Goal: Communication & Community: Participate in discussion

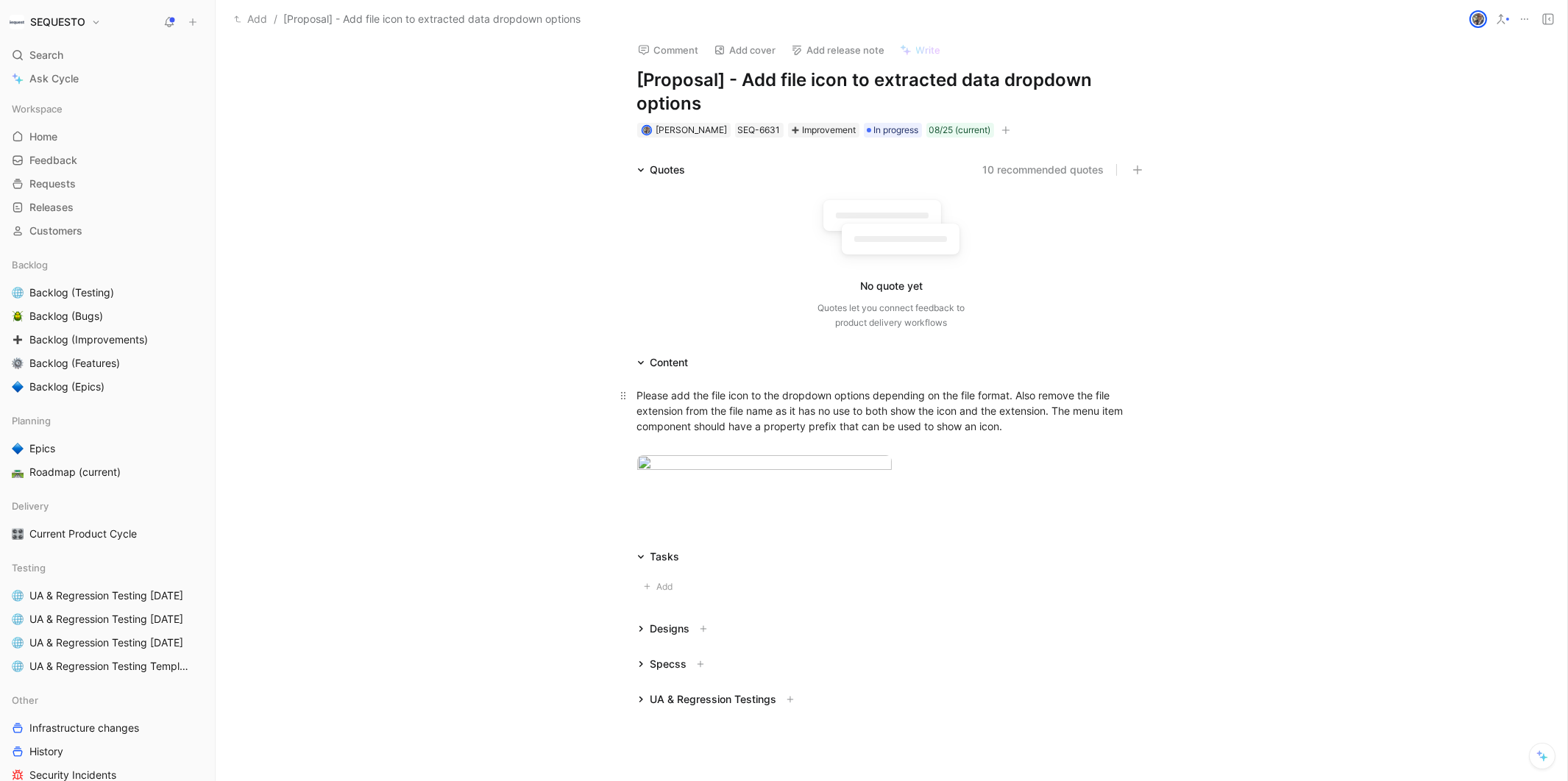
scroll to position [11, 0]
click at [1343, 247] on div "Quotes 10 recommended quotes No quote yet Quotes let you connect feedback to pr…" at bounding box center [891, 247] width 1352 height 175
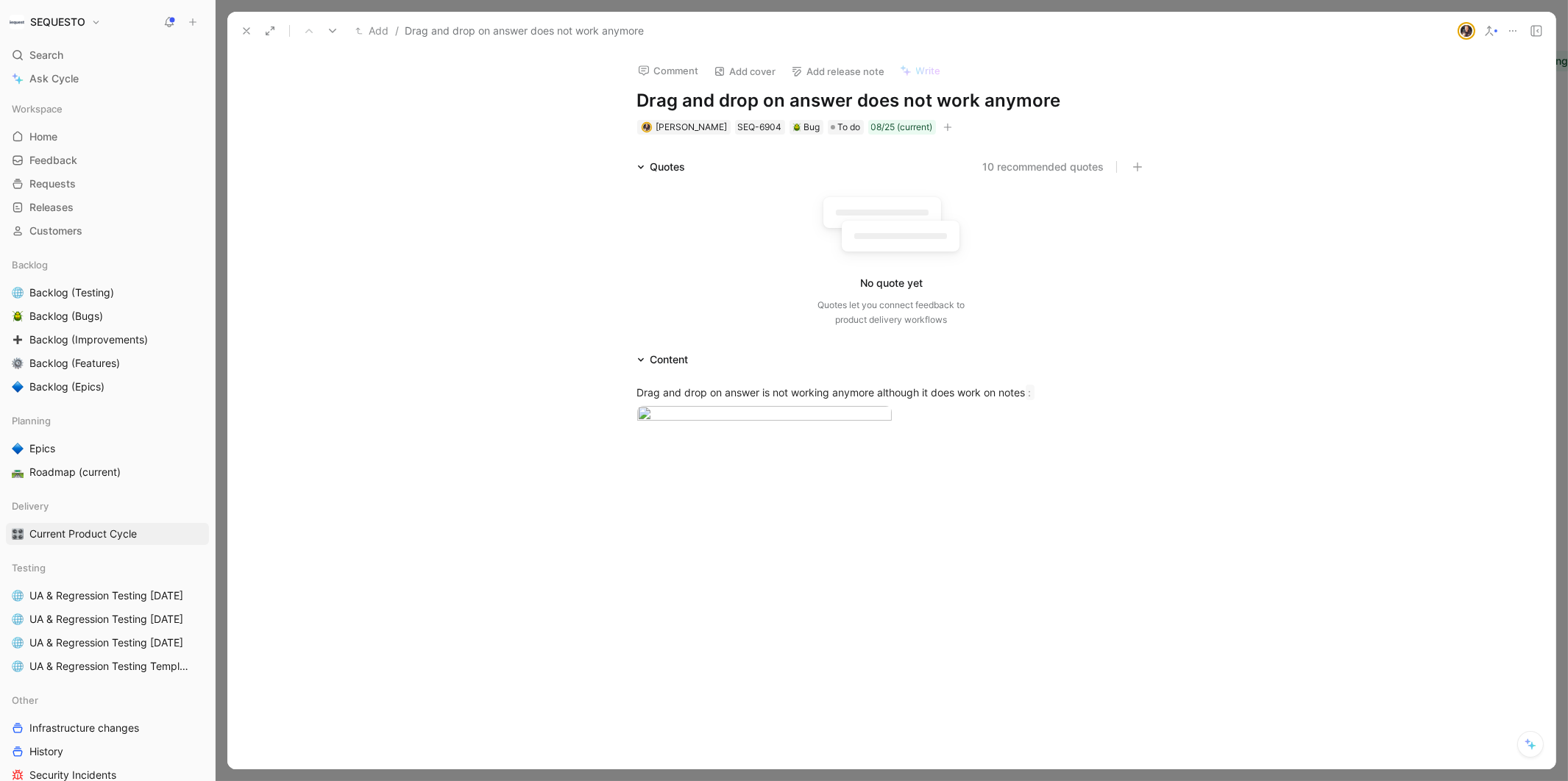
click at [242, 28] on icon at bounding box center [246, 31] width 12 height 12
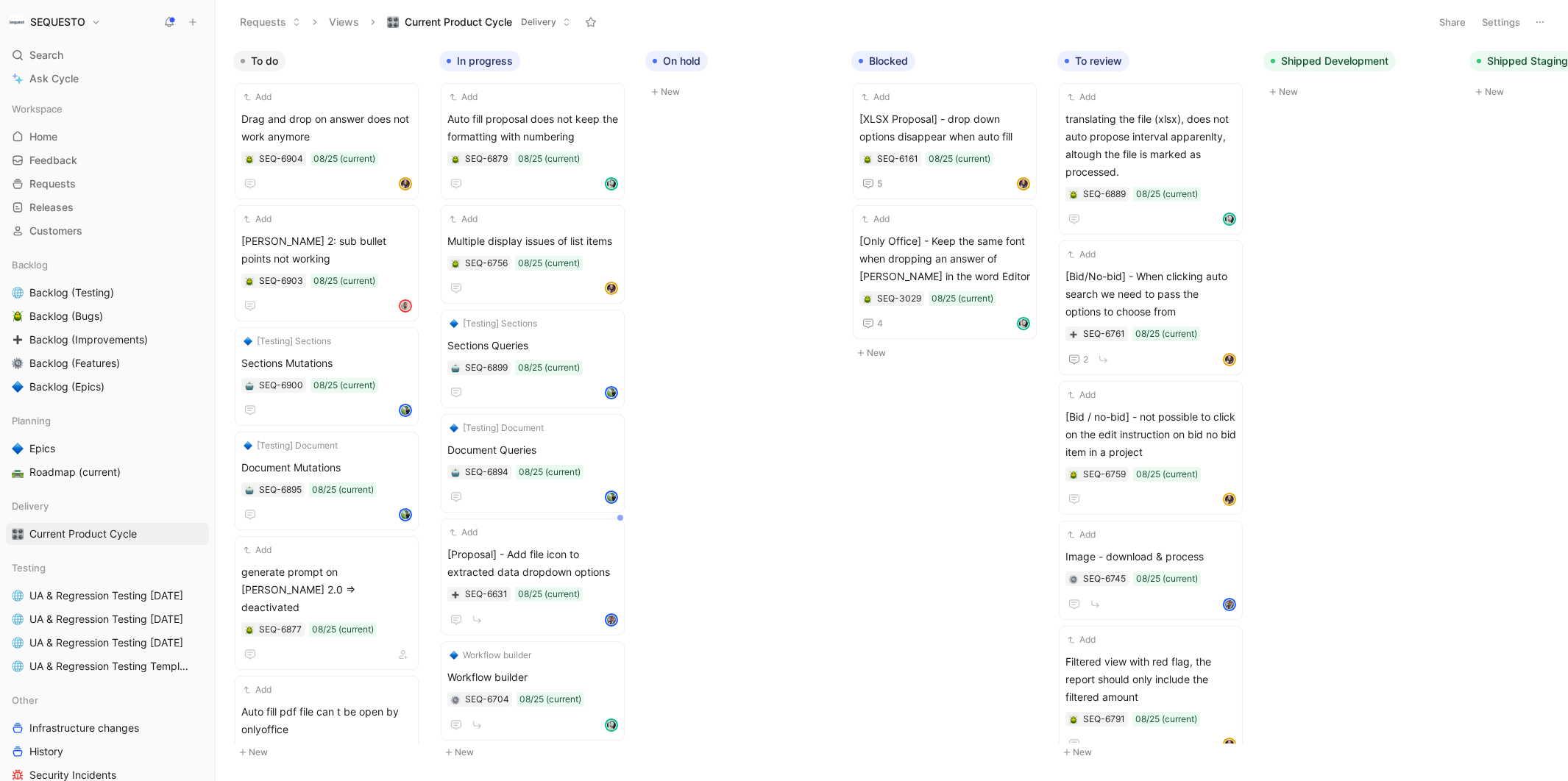
click at [171, 13] on button at bounding box center [169, 22] width 20 height 20
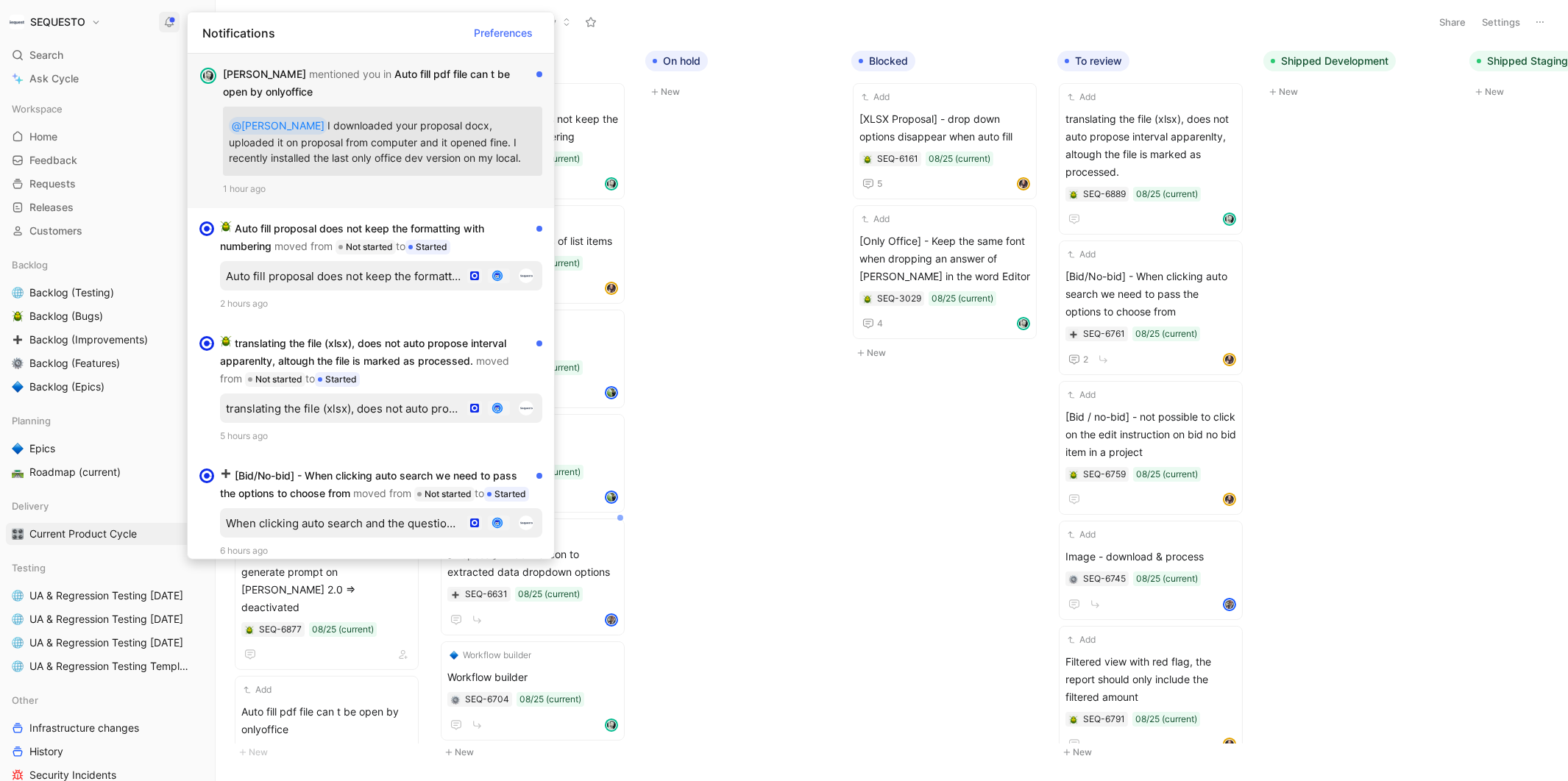
click at [328, 132] on p "@Evrard I downloaded your proposal docx, uploaded it on proposal from computer …" at bounding box center [382, 141] width 307 height 58
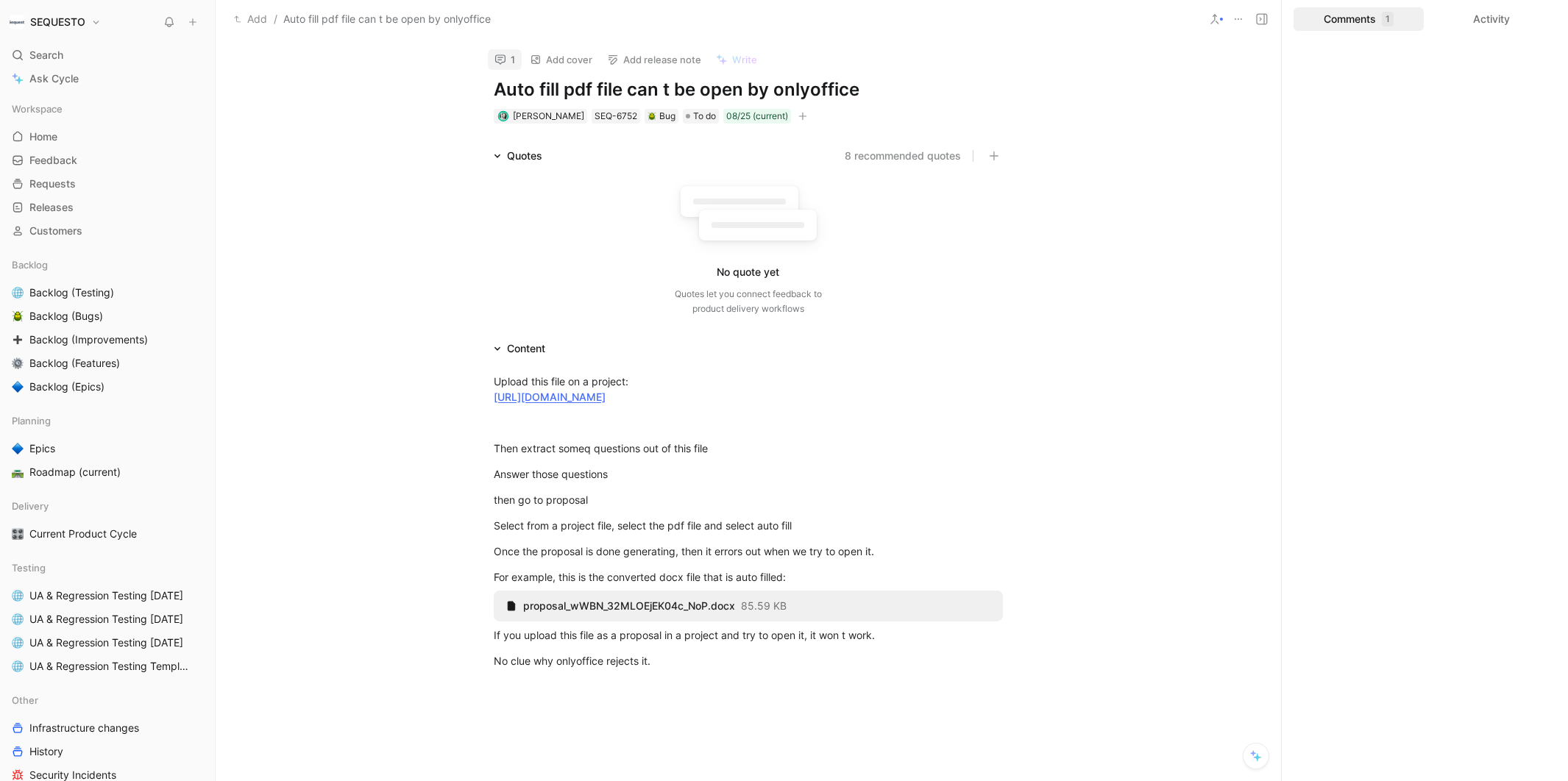
scroll to position [9, 0]
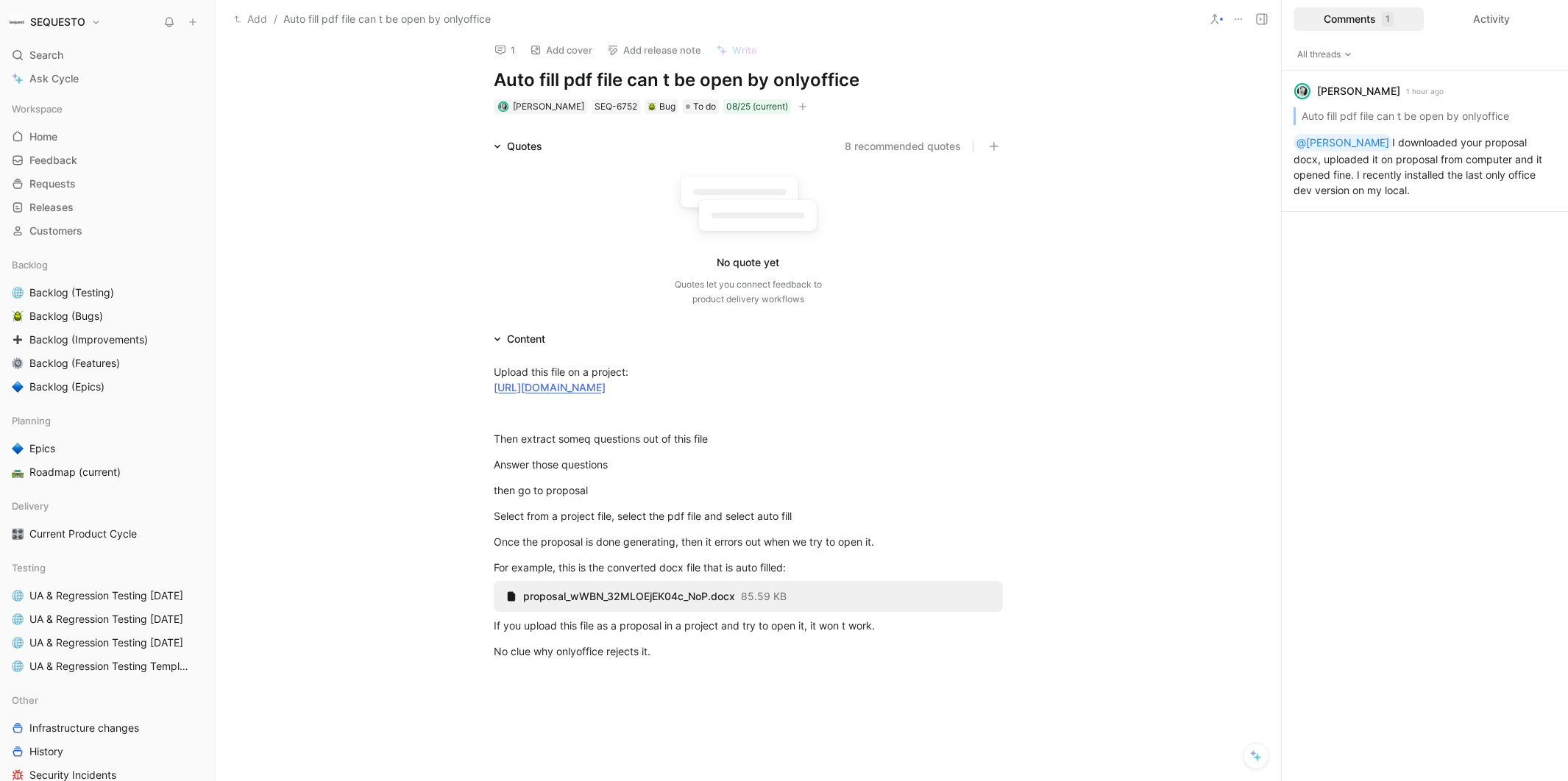
click at [512, 48] on button "1" at bounding box center [505, 50] width 34 height 20
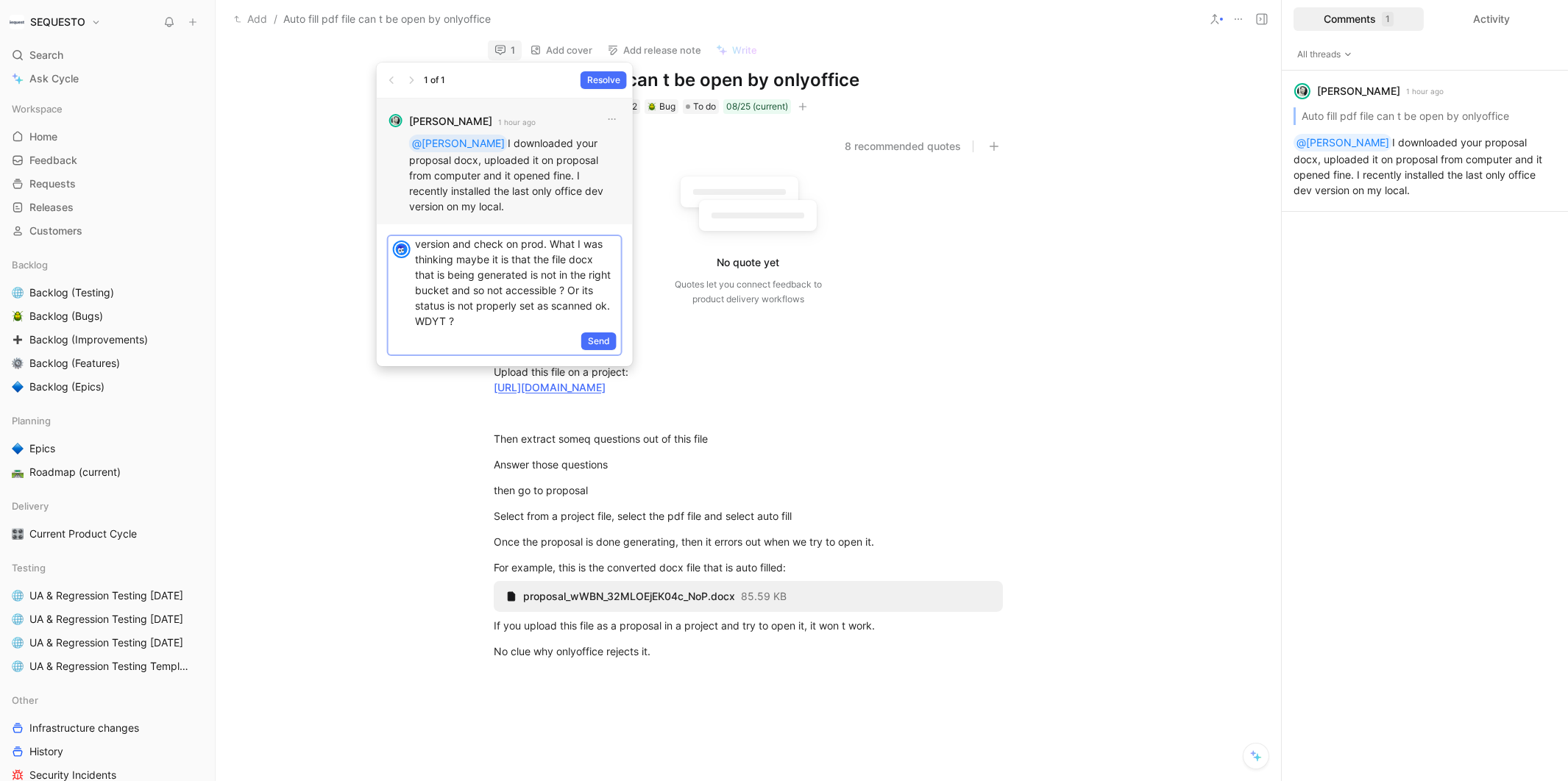
scroll to position [0, 0]
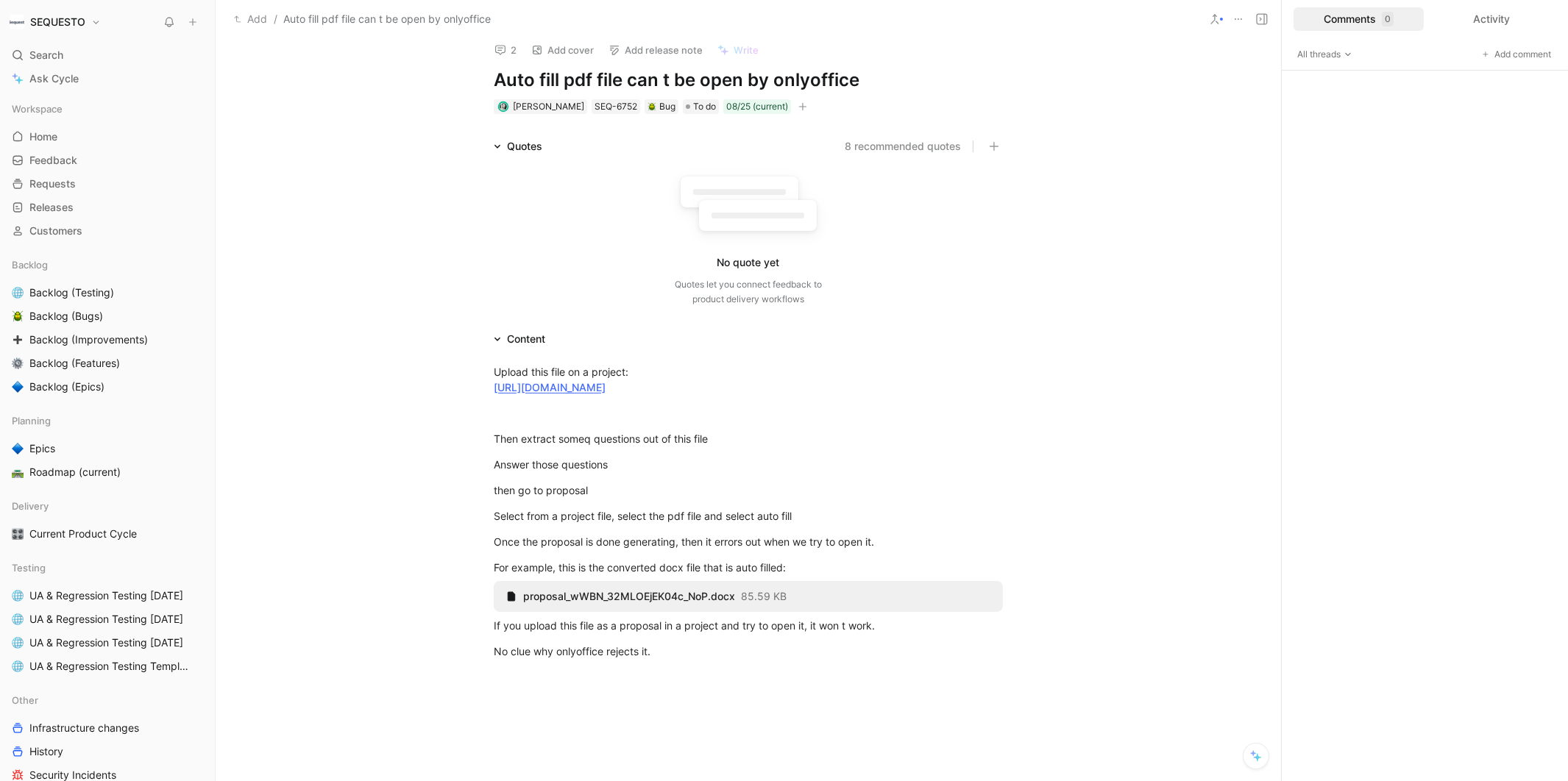
click at [171, 19] on icon at bounding box center [169, 22] width 12 height 12
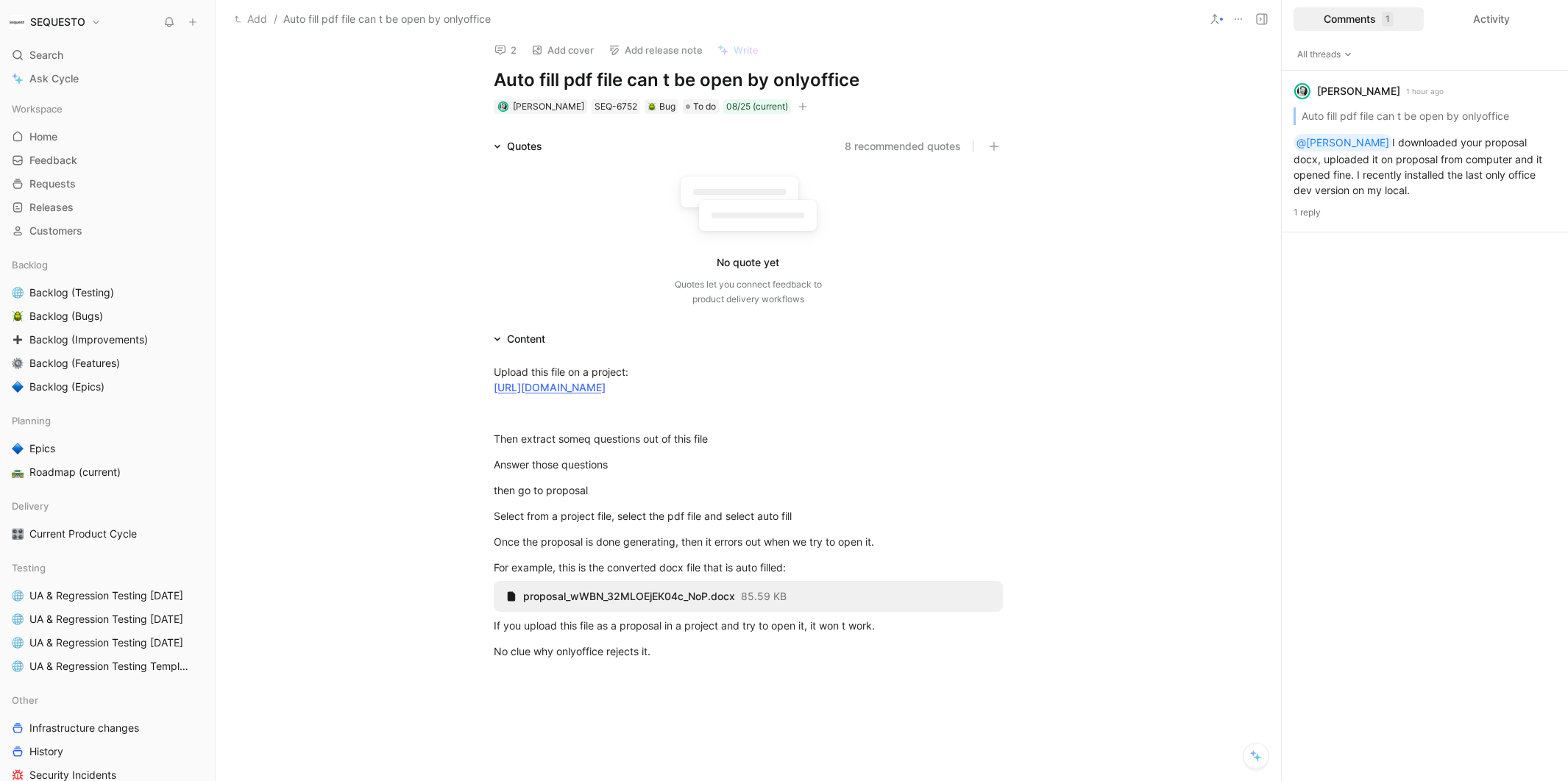
click at [1149, 208] on div "Quotes 8 recommended quotes No quote yet Quotes let you connect feedback to pro…" at bounding box center [748, 225] width 1066 height 175
